Goal: Transaction & Acquisition: Purchase product/service

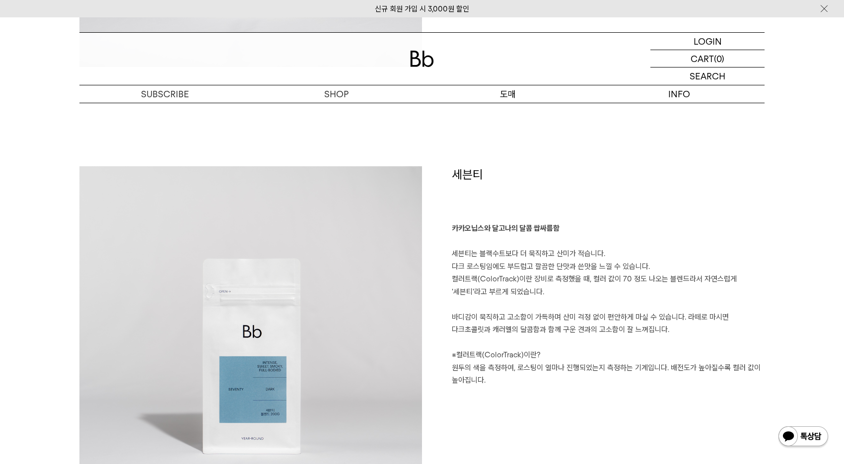
scroll to position [1971, 0]
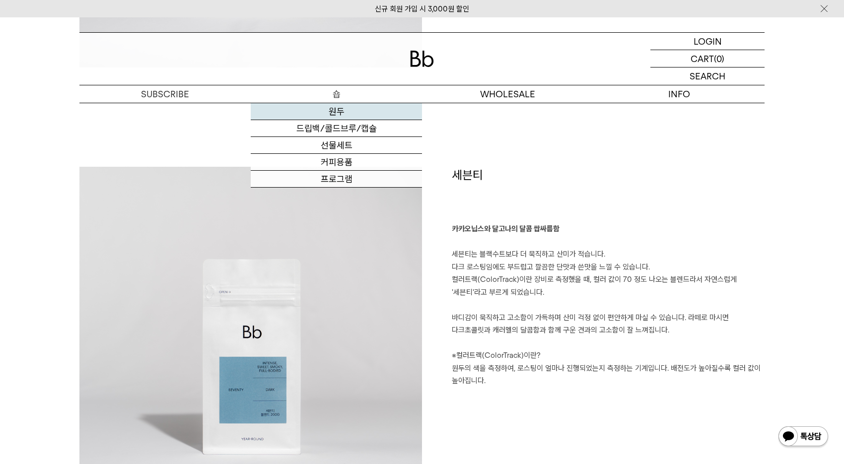
click at [337, 114] on link "원두" at bounding box center [336, 111] width 171 height 17
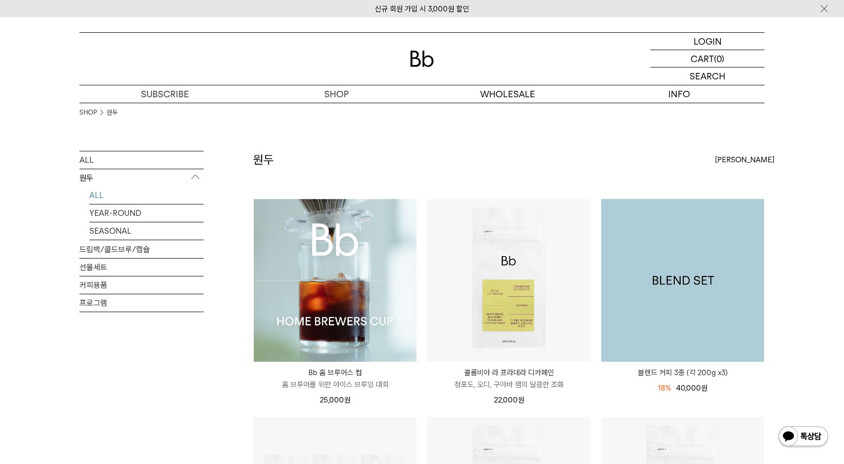
click at [736, 251] on img at bounding box center [682, 280] width 163 height 163
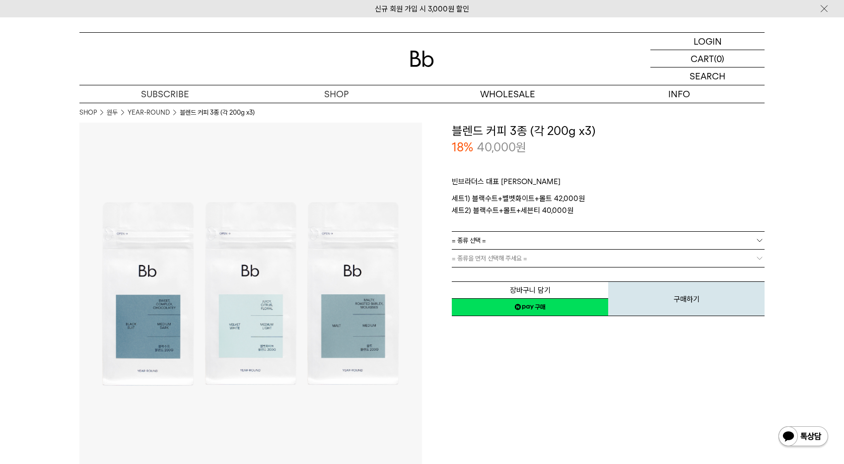
click at [665, 241] on link "= 종류 선택 =" at bounding box center [608, 240] width 313 height 17
click at [644, 258] on li "블랙수트+벨벳화이트+몰트" at bounding box center [613, 259] width 303 height 18
click at [637, 261] on link "= 분쇄도 선택 =" at bounding box center [608, 258] width 313 height 17
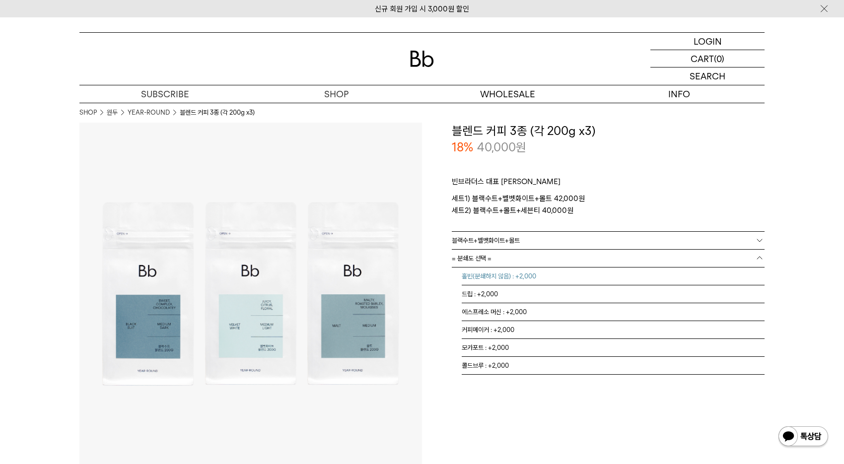
click at [619, 272] on li "홀빈(분쇄하지 않음) : +2,000" at bounding box center [613, 277] width 303 height 18
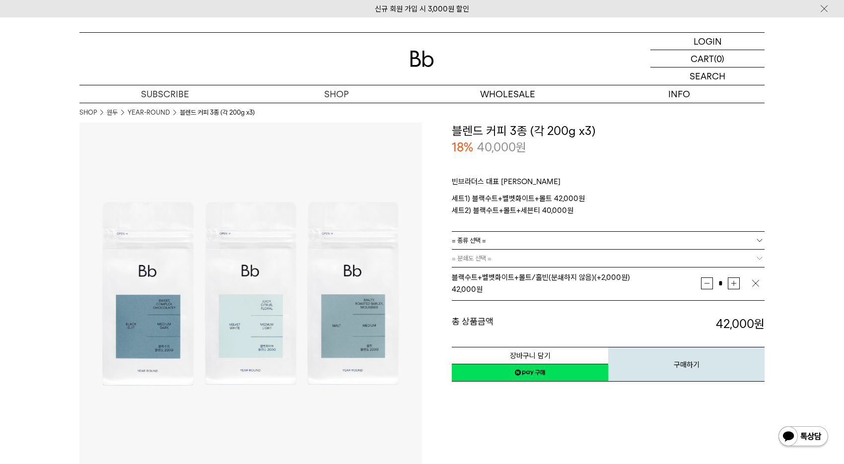
click at [628, 237] on link "= 종류 선택 =" at bounding box center [608, 240] width 313 height 17
click at [607, 276] on li "블랙수트+몰트+세븐티" at bounding box center [613, 277] width 303 height 18
click at [602, 259] on link "= 분쇄도 선택 =" at bounding box center [608, 258] width 313 height 17
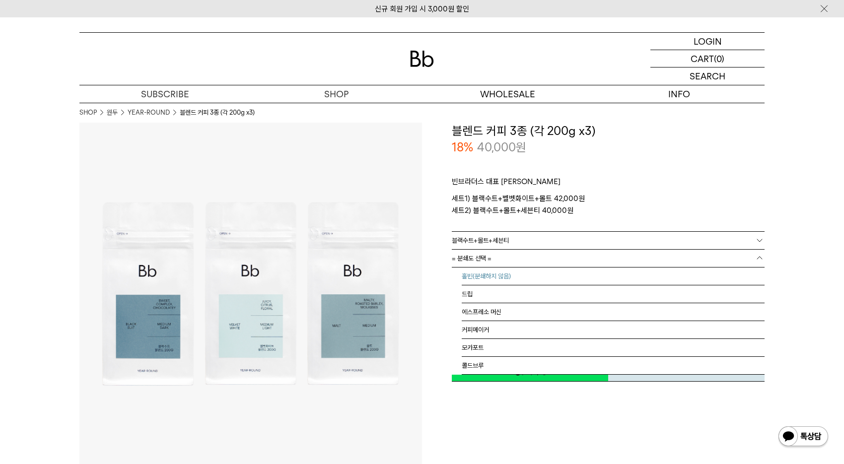
click at [602, 276] on li "홀빈(분쇄하지 않음)" at bounding box center [613, 277] width 303 height 18
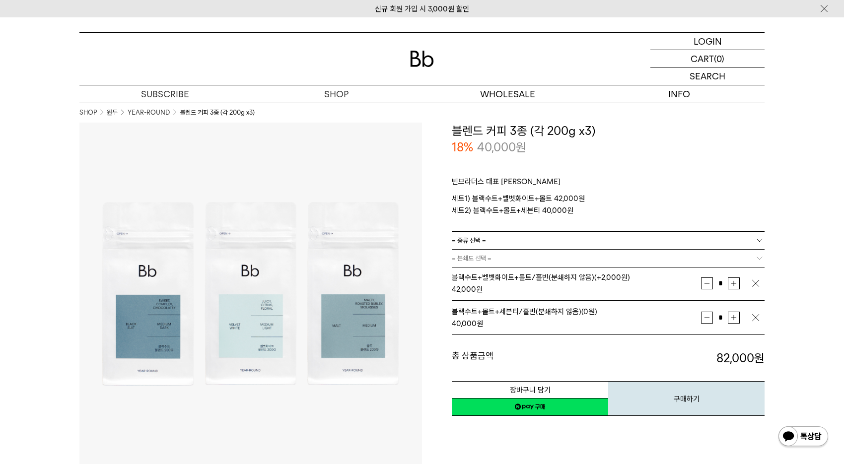
click at [755, 282] on img "button" at bounding box center [756, 284] width 10 height 10
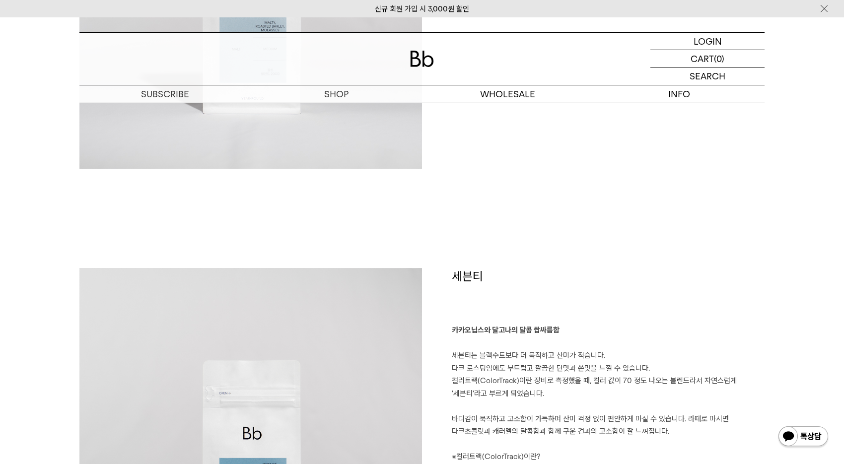
scroll to position [2065, 0]
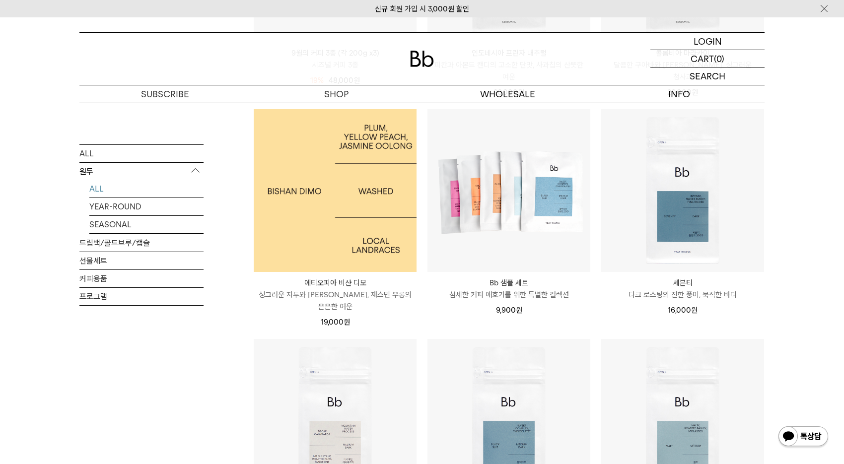
scroll to position [722, 0]
